Goal: Transaction & Acquisition: Purchase product/service

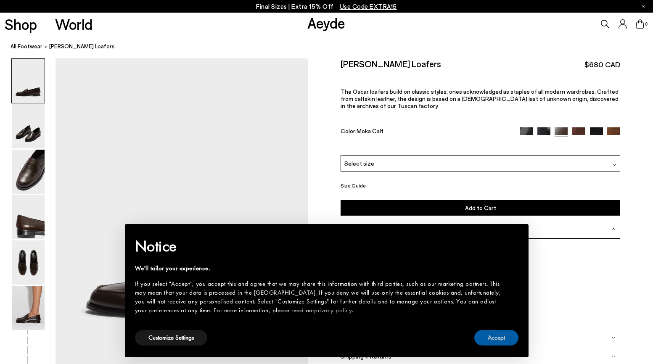
click at [497, 340] on button "Accept" at bounding box center [497, 338] width 44 height 16
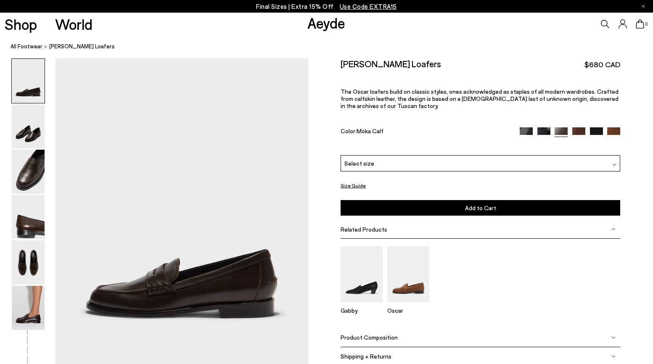
click at [358, 164] on span "Select size" at bounding box center [360, 163] width 30 height 9
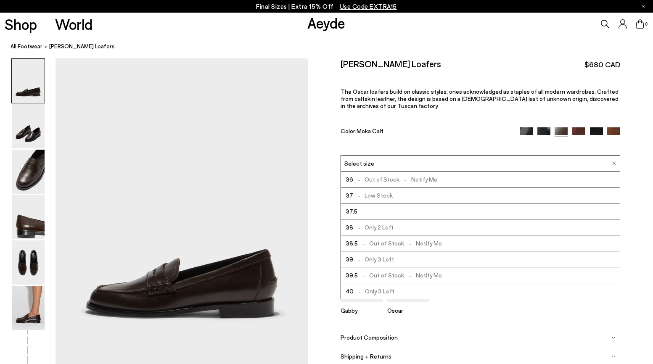
click at [375, 242] on span "- Out of Stock - Notify Me" at bounding box center [400, 243] width 84 height 11
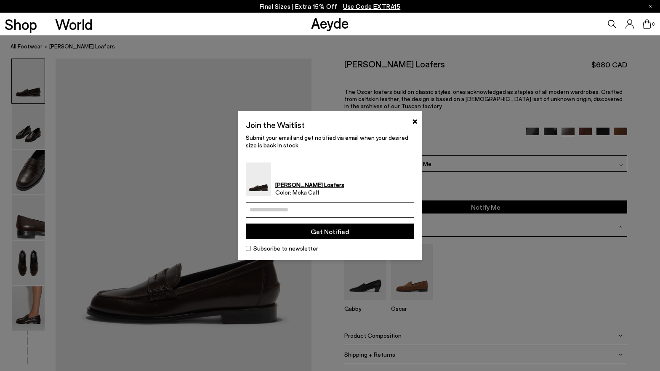
click at [415, 130] on div "Join the Waitlist × Submit your email and get notified via email when your desi…" at bounding box center [329, 185] width 183 height 149
click at [416, 121] on button "×" at bounding box center [414, 120] width 5 height 10
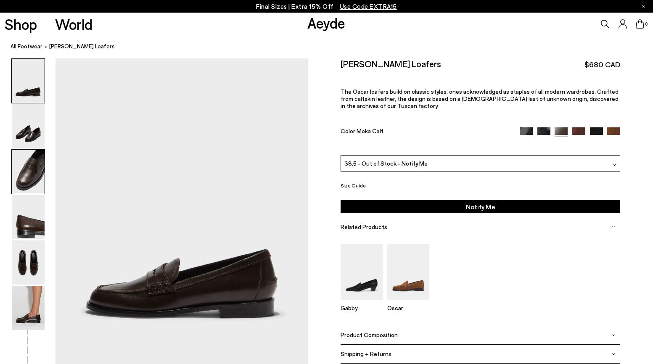
click at [29, 172] on img at bounding box center [28, 172] width 33 height 44
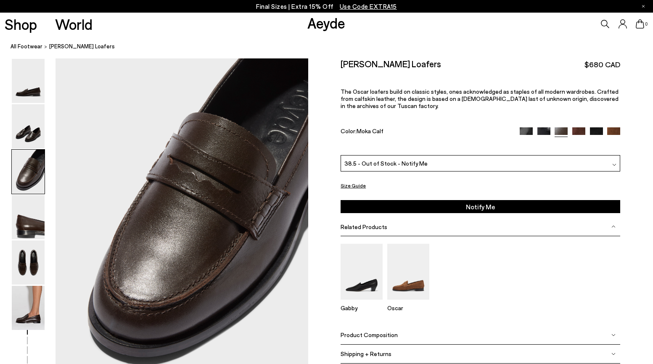
scroll to position [652, 0]
click at [29, 268] on img at bounding box center [28, 263] width 33 height 44
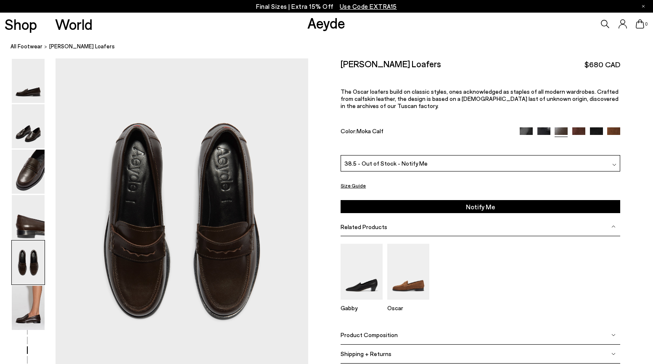
scroll to position [1328, 0]
click at [25, 314] on img at bounding box center [28, 308] width 33 height 44
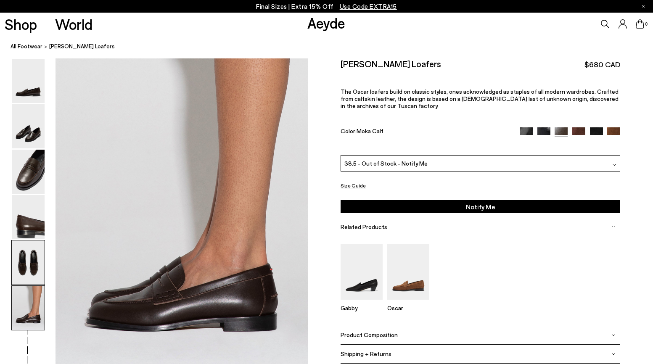
scroll to position [1724, 0]
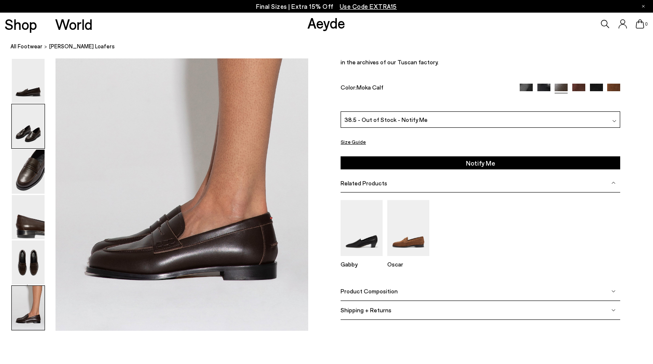
click at [35, 136] on img at bounding box center [28, 126] width 33 height 44
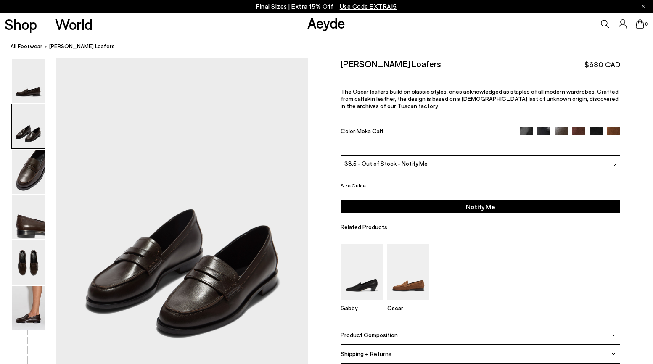
scroll to position [314, 0]
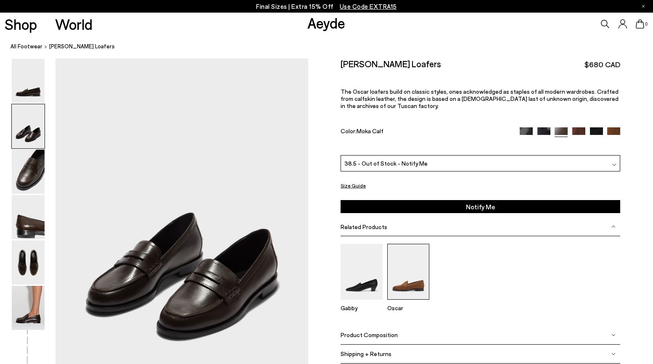
click at [418, 288] on img at bounding box center [409, 272] width 42 height 56
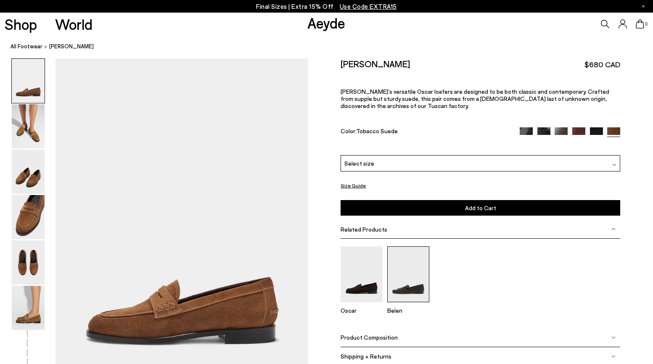
click at [407, 287] on img at bounding box center [409, 275] width 42 height 56
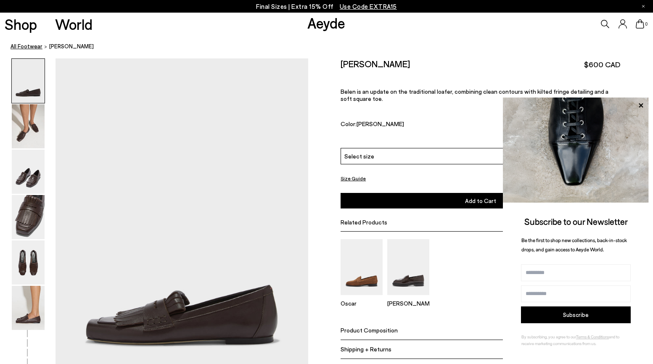
click at [23, 46] on link "All Footwear" at bounding box center [27, 46] width 32 height 9
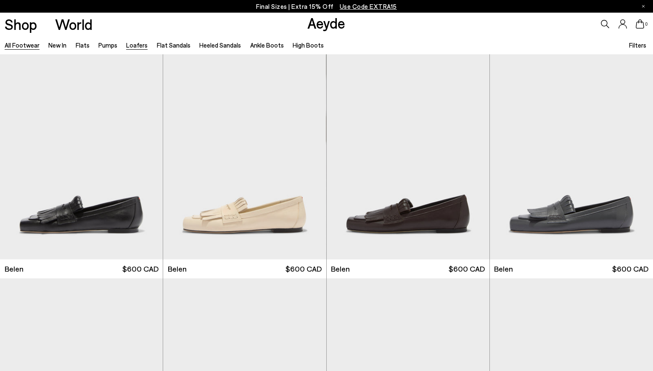
click at [140, 47] on link "Loafers" at bounding box center [136, 45] width 21 height 8
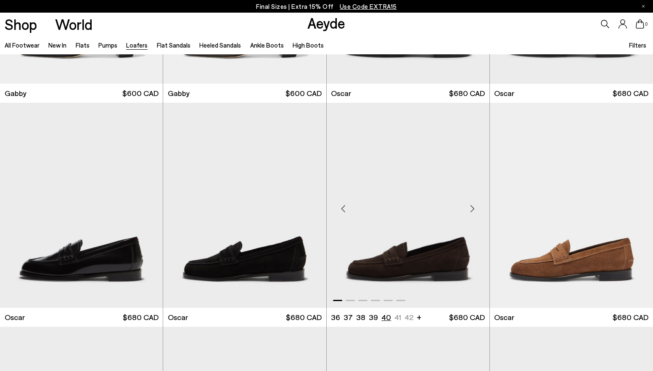
scroll to position [1367, 0]
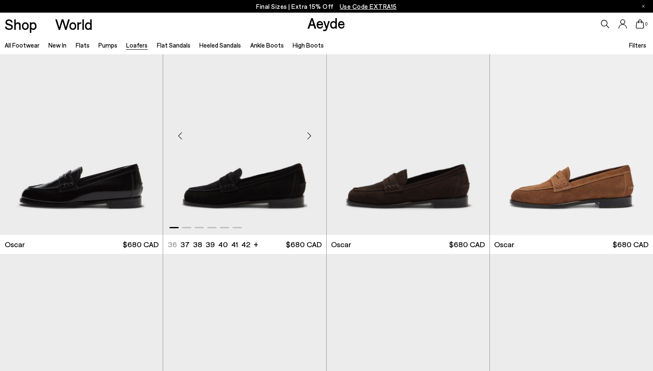
click at [258, 190] on img "1 / 6" at bounding box center [244, 132] width 163 height 205
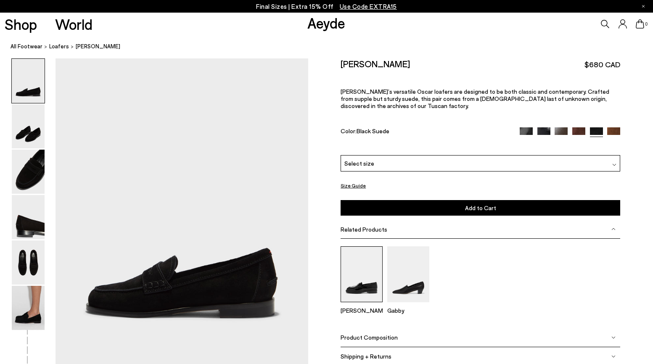
click at [361, 276] on img at bounding box center [362, 275] width 42 height 56
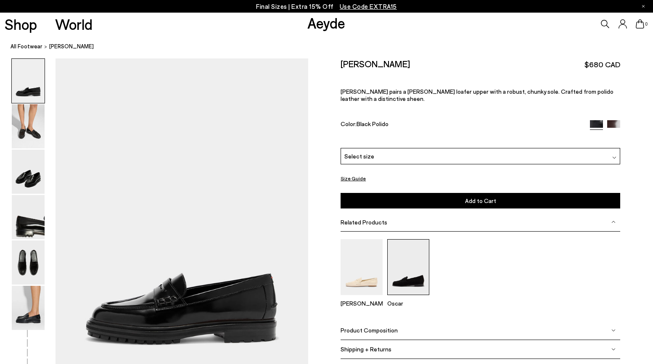
click at [402, 267] on img at bounding box center [409, 267] width 42 height 56
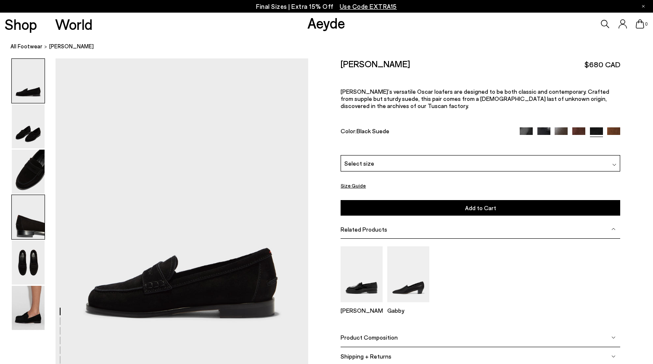
click at [28, 227] on img at bounding box center [28, 217] width 33 height 44
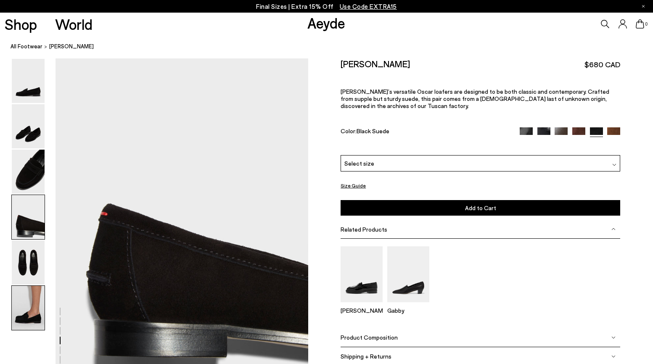
click at [31, 295] on img at bounding box center [28, 308] width 33 height 44
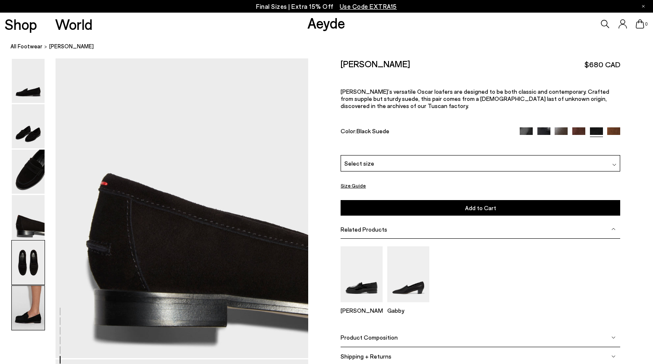
scroll to position [1724, 0]
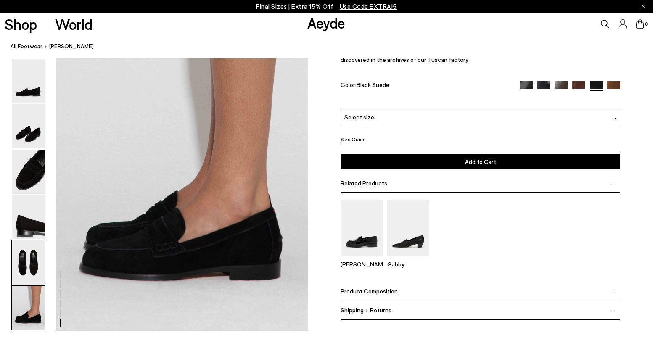
click at [23, 258] on img at bounding box center [28, 263] width 33 height 44
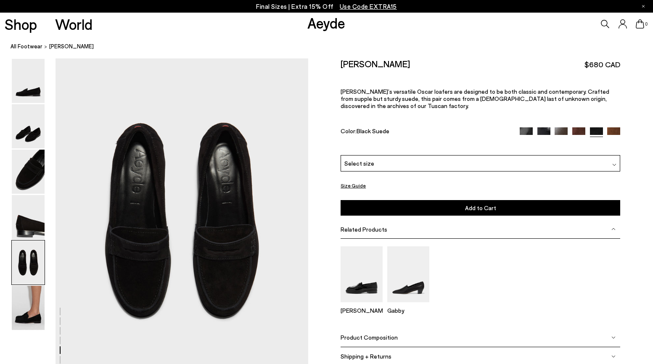
scroll to position [1327, 0]
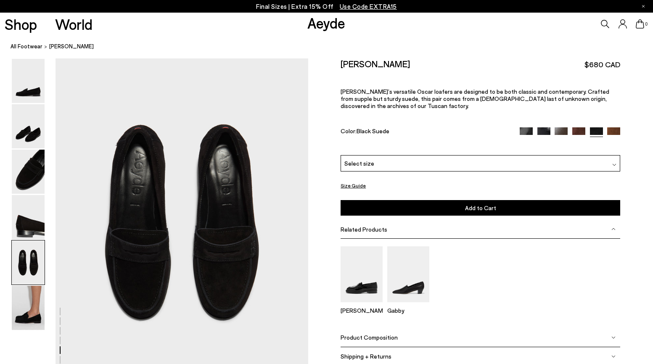
click at [579, 132] on img at bounding box center [579, 133] width 13 height 13
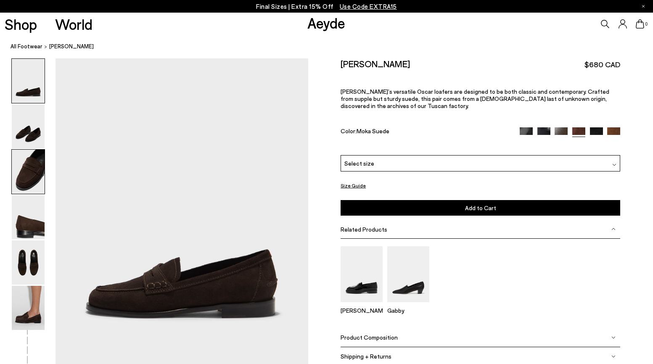
click at [29, 172] on img at bounding box center [28, 172] width 33 height 44
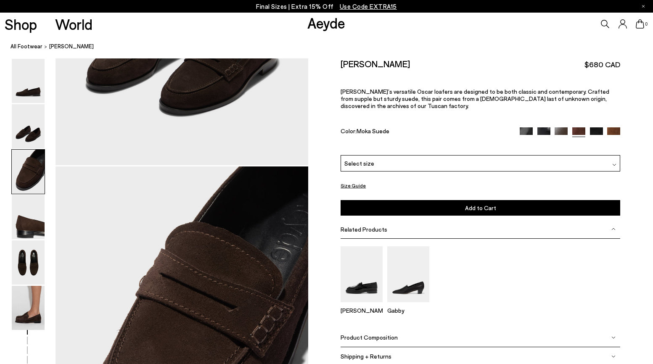
scroll to position [652, 0]
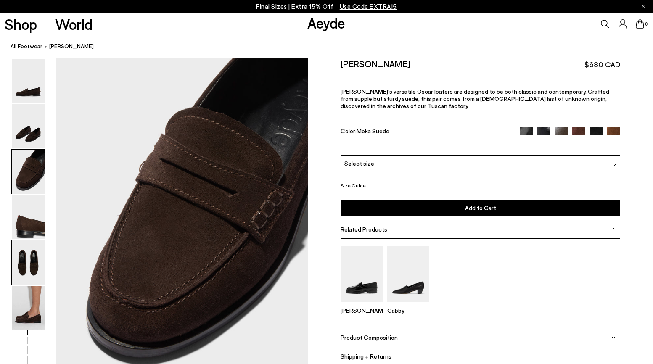
click at [32, 263] on img at bounding box center [28, 263] width 33 height 44
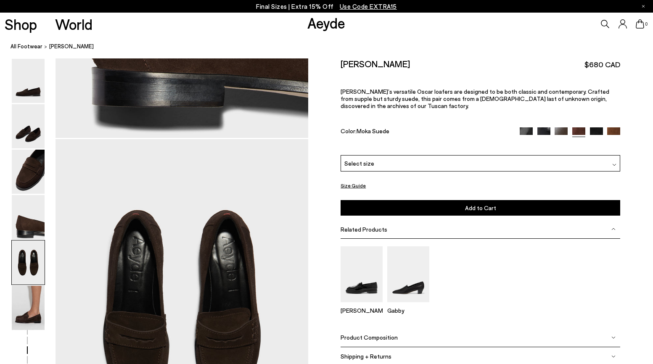
scroll to position [1328, 0]
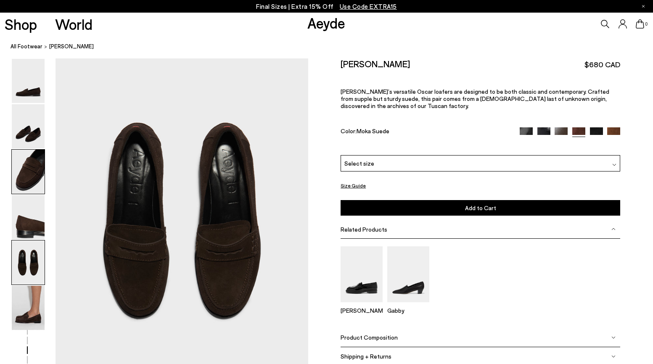
drag, startPoint x: 27, startPoint y: 174, endPoint x: 27, endPoint y: 156, distance: 18.5
click at [27, 174] on img at bounding box center [28, 172] width 33 height 44
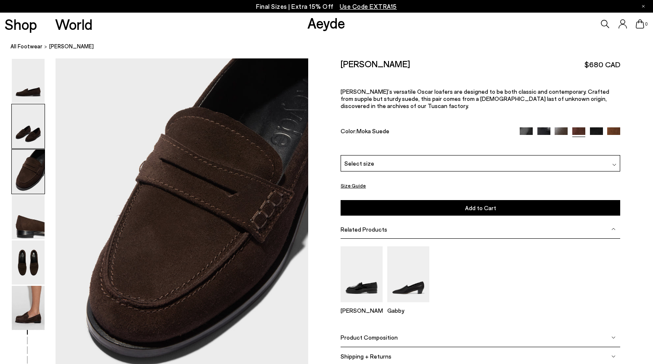
click at [27, 136] on img at bounding box center [28, 126] width 33 height 44
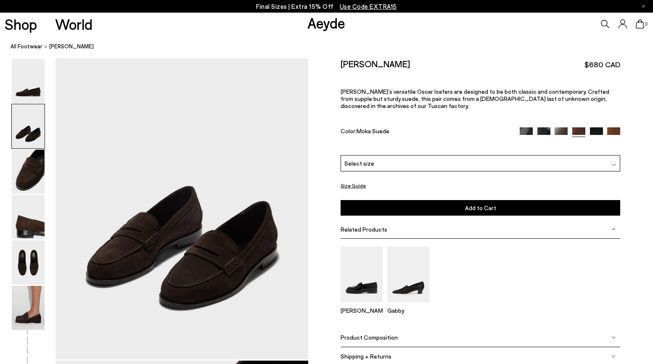
scroll to position [314, 0]
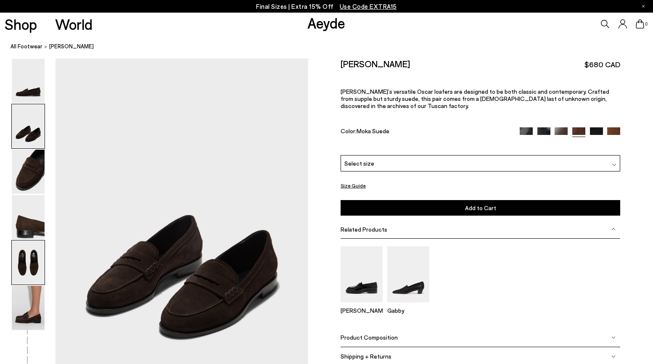
click at [35, 268] on img at bounding box center [28, 263] width 33 height 44
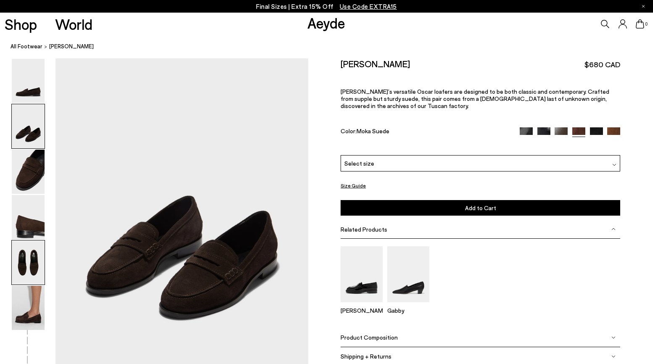
scroll to position [1328, 0]
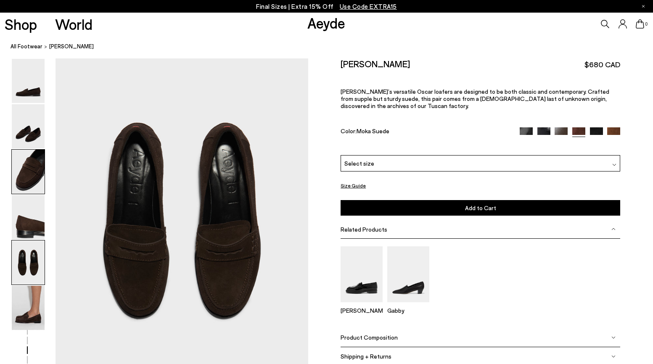
click at [31, 181] on img at bounding box center [28, 172] width 33 height 44
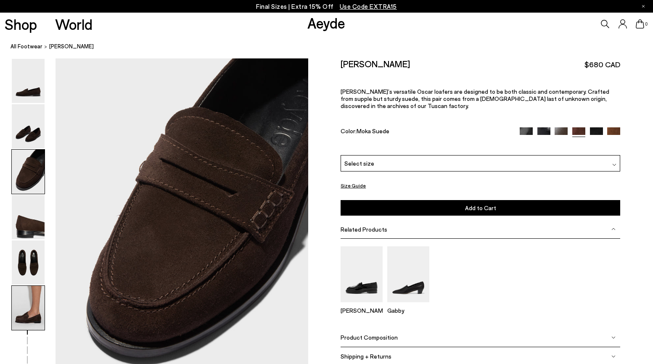
click at [36, 320] on img at bounding box center [28, 308] width 33 height 44
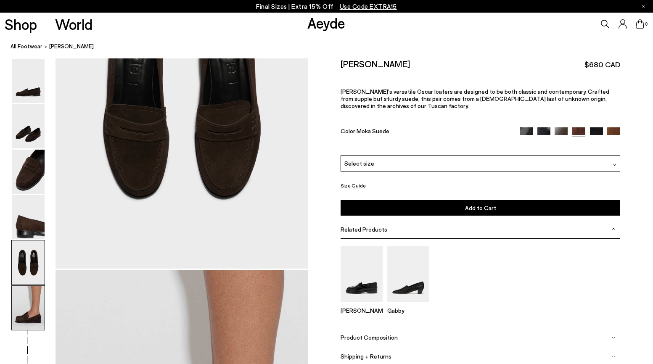
scroll to position [1724, 0]
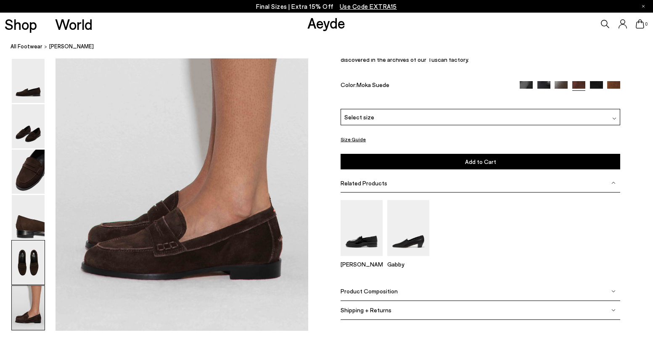
click at [27, 257] on img at bounding box center [28, 263] width 33 height 44
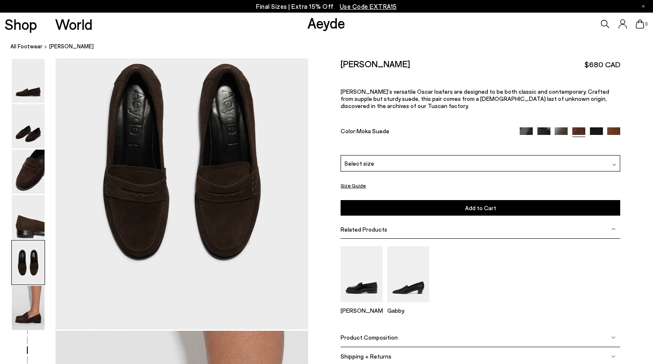
scroll to position [1328, 0]
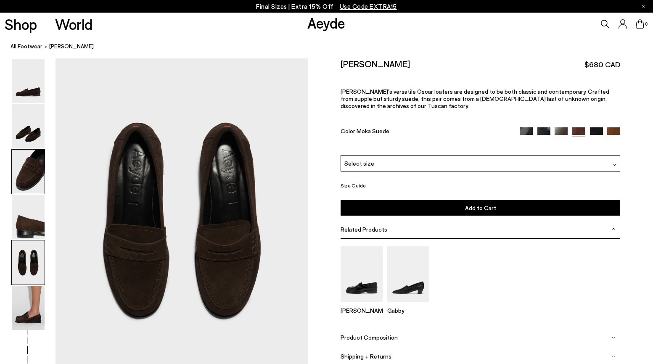
click at [26, 175] on img at bounding box center [28, 172] width 33 height 44
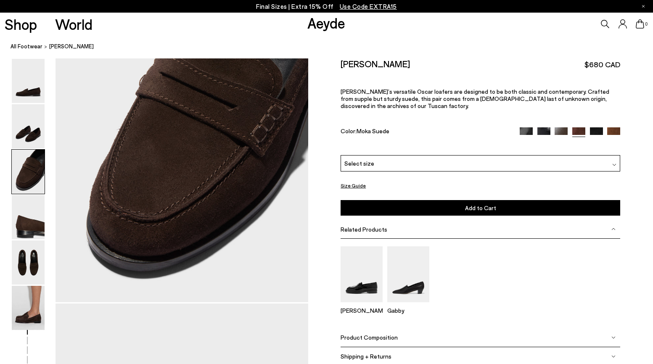
scroll to position [652, 0]
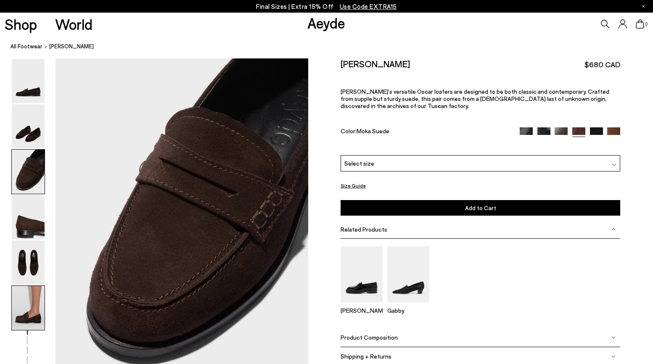
click at [37, 315] on img at bounding box center [28, 308] width 33 height 44
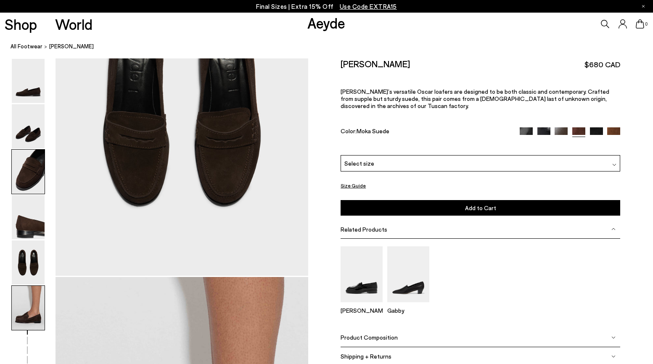
scroll to position [1724, 0]
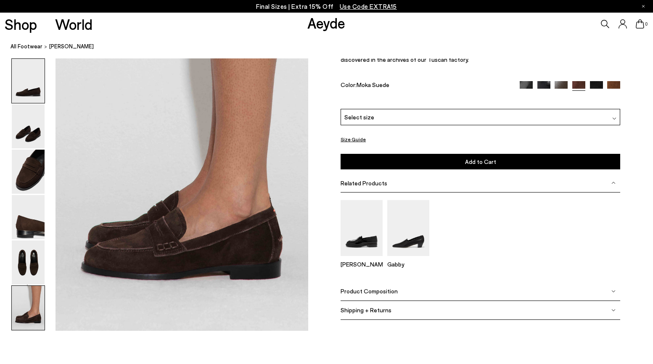
click at [32, 94] on img at bounding box center [28, 81] width 33 height 44
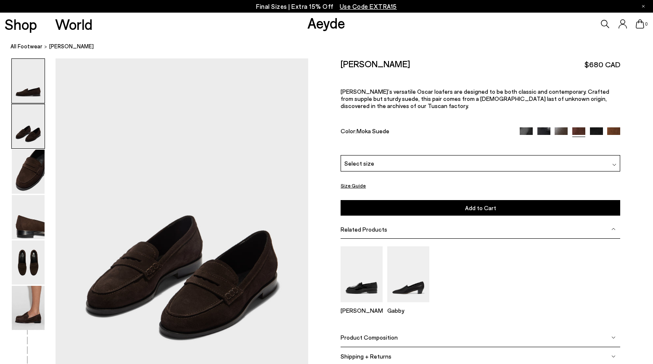
scroll to position [0, 0]
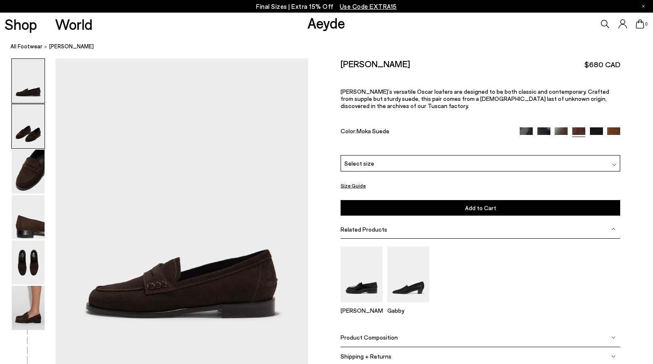
click at [39, 130] on img at bounding box center [28, 126] width 33 height 44
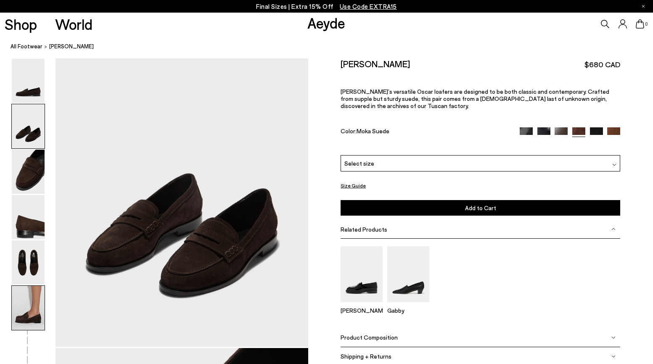
click at [31, 316] on img at bounding box center [28, 308] width 33 height 44
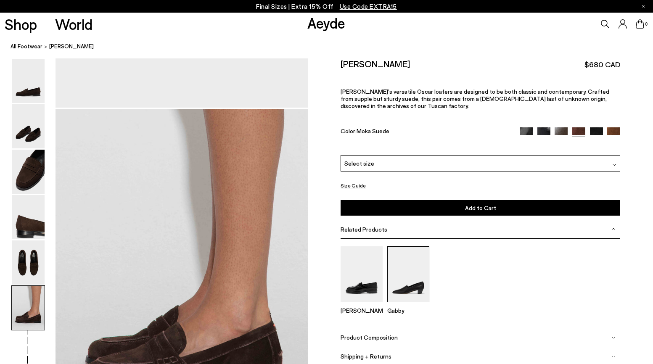
scroll to position [1608, 0]
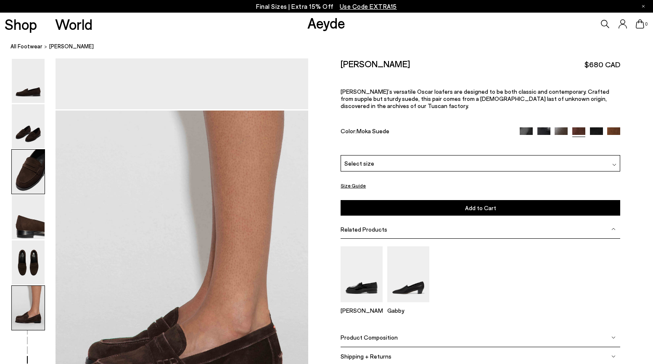
click at [26, 180] on img at bounding box center [28, 172] width 33 height 44
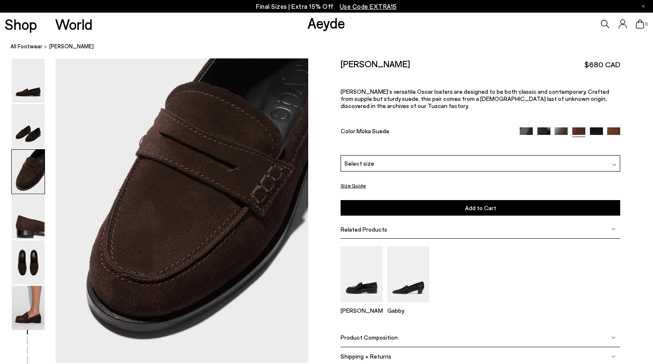
scroll to position [652, 0]
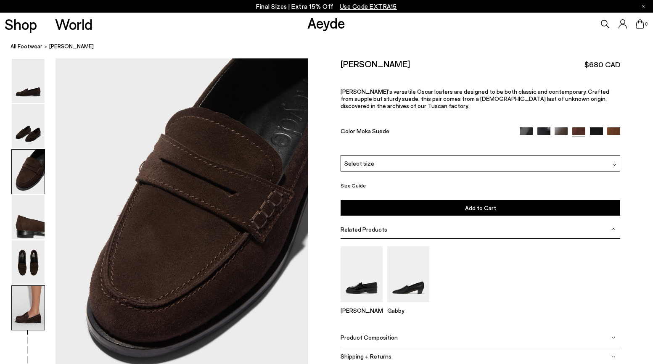
click at [30, 319] on img at bounding box center [28, 308] width 33 height 44
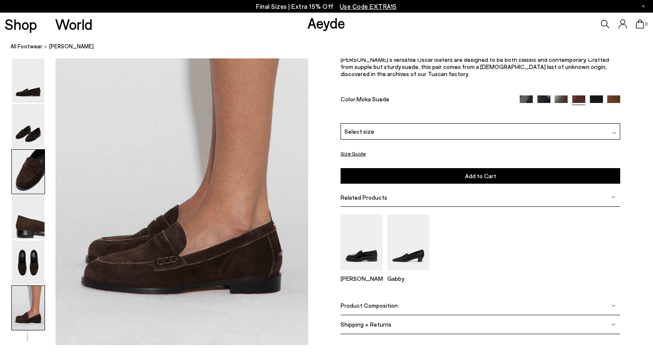
scroll to position [1724, 0]
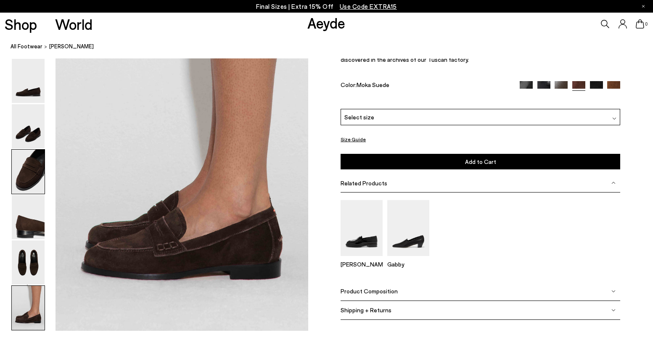
click at [29, 170] on img at bounding box center [28, 172] width 33 height 44
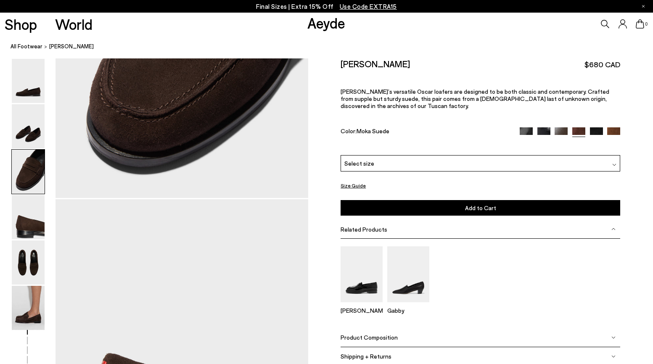
scroll to position [652, 0]
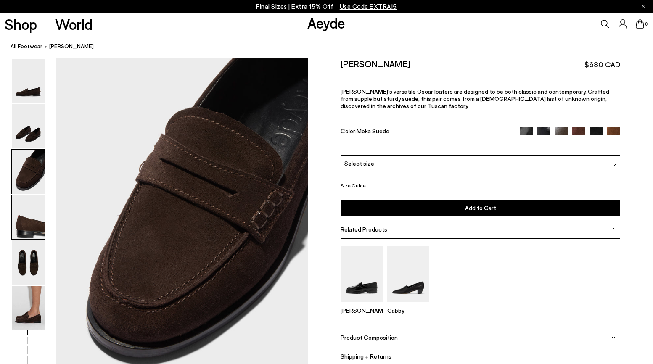
click at [19, 226] on img at bounding box center [28, 217] width 33 height 44
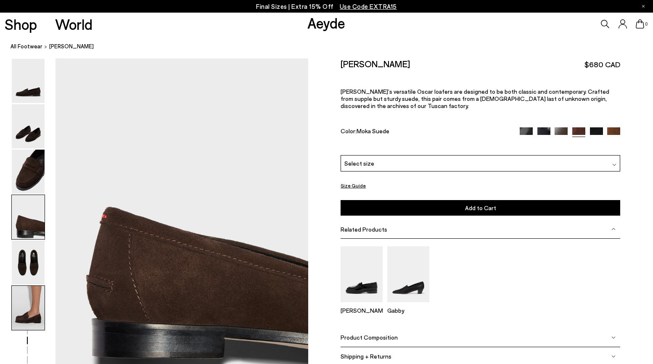
scroll to position [990, 0]
click at [35, 302] on img at bounding box center [28, 308] width 33 height 44
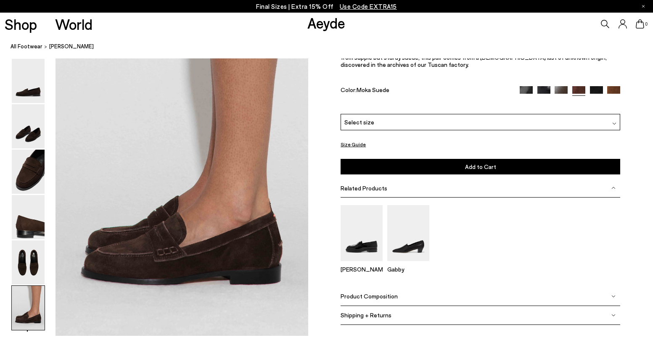
scroll to position [1724, 0]
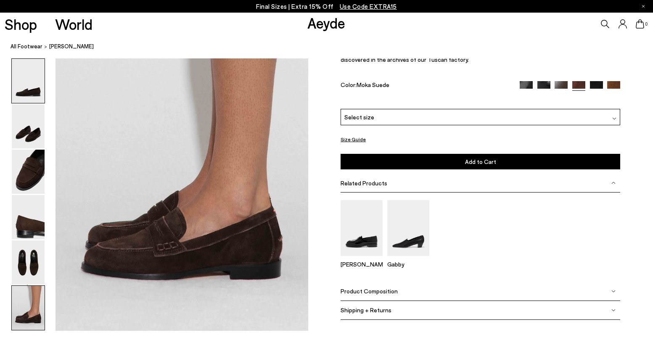
click at [26, 93] on img at bounding box center [28, 81] width 33 height 44
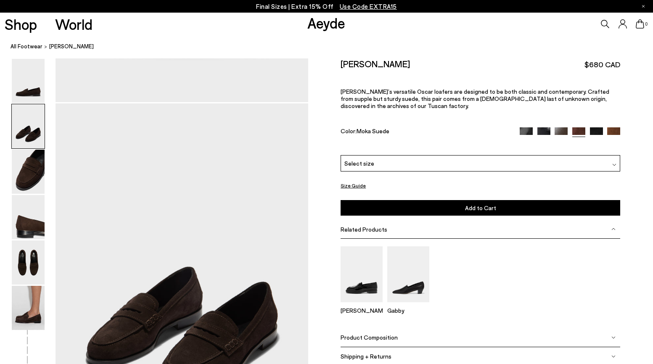
scroll to position [0, 0]
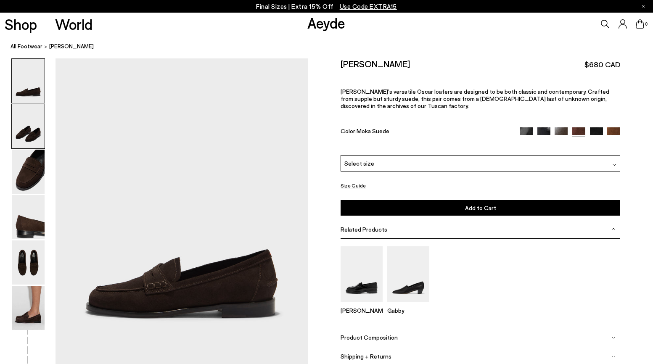
click at [35, 120] on img at bounding box center [28, 126] width 33 height 44
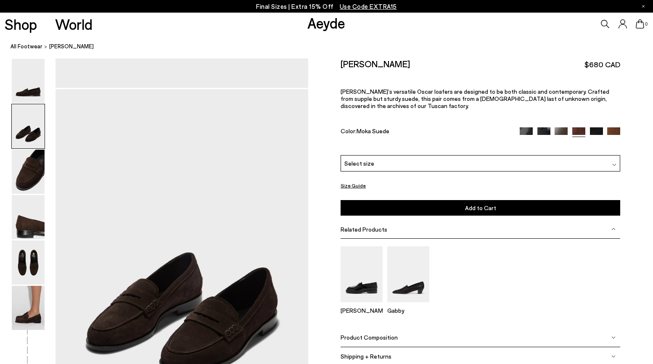
scroll to position [314, 0]
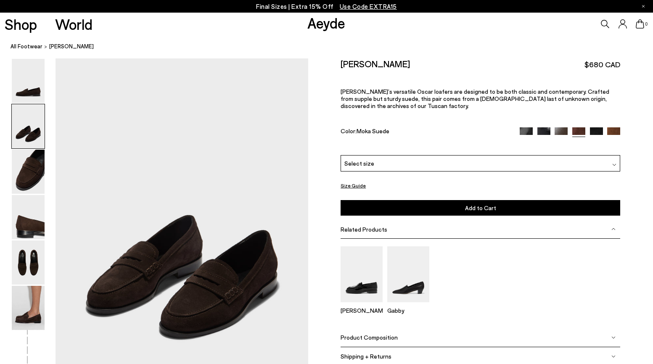
click at [26, 316] on img at bounding box center [28, 308] width 33 height 44
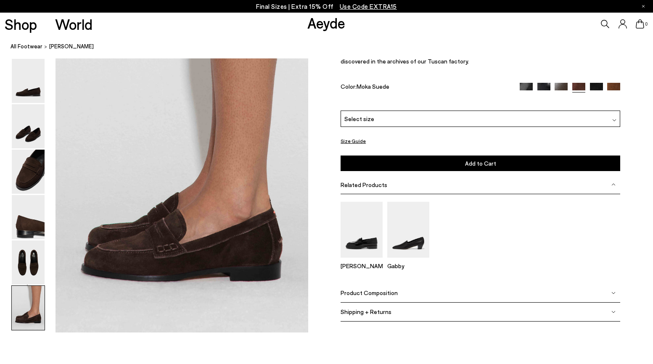
scroll to position [1724, 0]
